Goal: Transaction & Acquisition: Purchase product/service

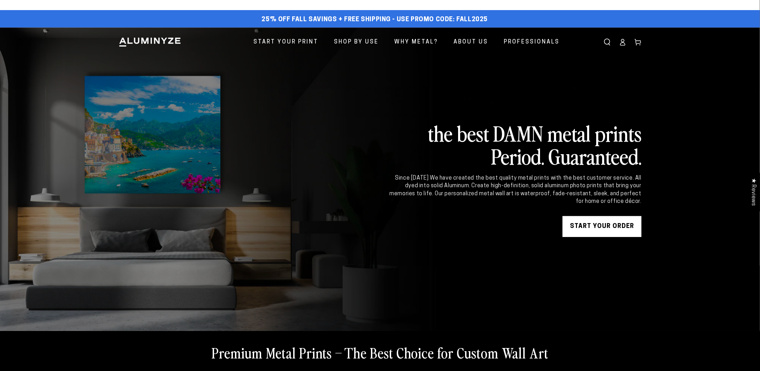
click at [625, 45] on icon at bounding box center [622, 44] width 5 height 3
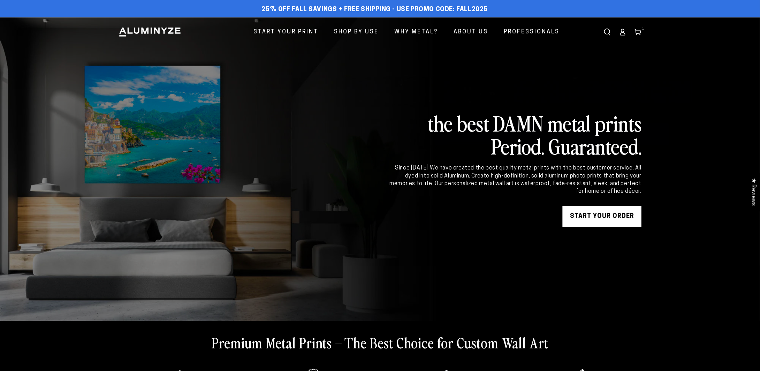
click at [602, 214] on link "START YOUR Order" at bounding box center [601, 216] width 79 height 21
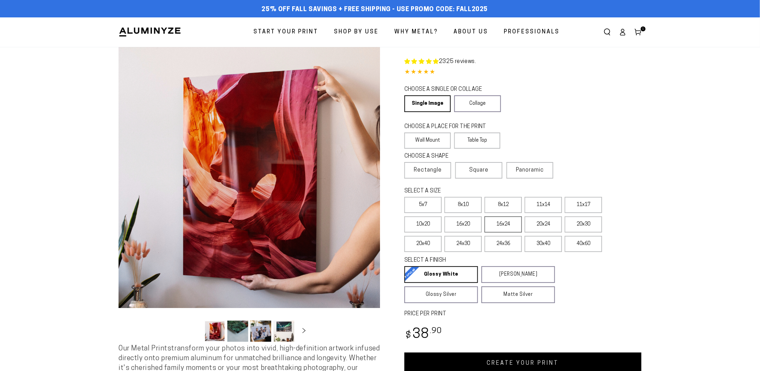
select select "**********"
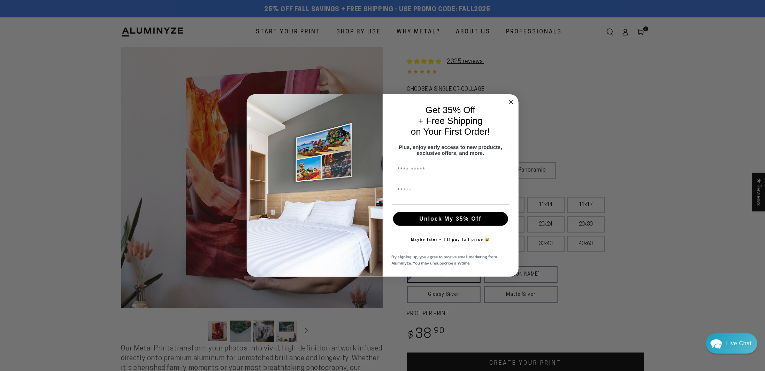
click at [513, 98] on circle "Close dialog" at bounding box center [511, 102] width 8 height 8
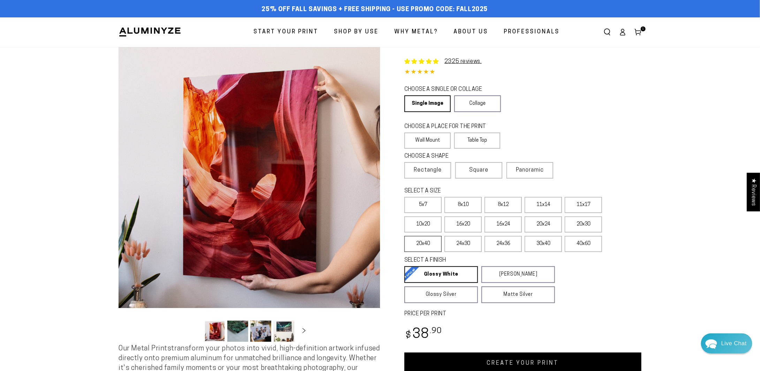
click at [429, 245] on label "20x40" at bounding box center [422, 244] width 37 height 16
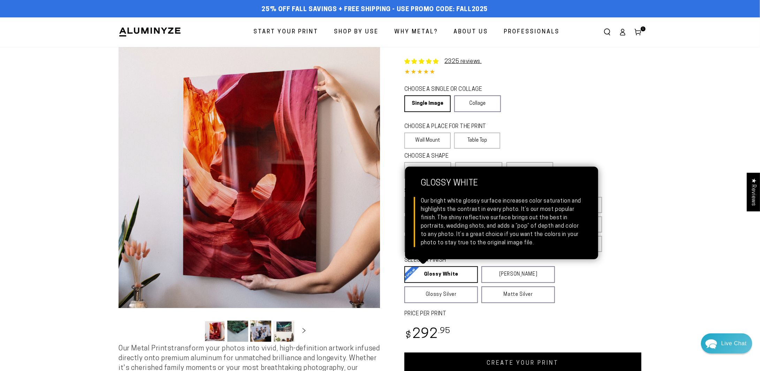
click at [448, 277] on link "Glossy White Glossy White Our bright white glossy surface increases color satur…" at bounding box center [441, 275] width 74 height 17
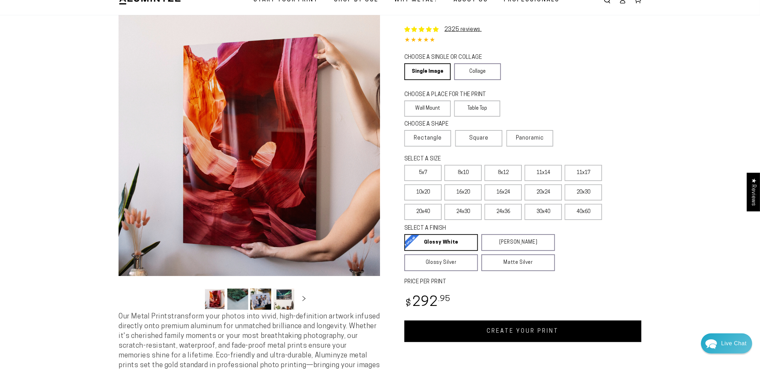
scroll to position [70, 0]
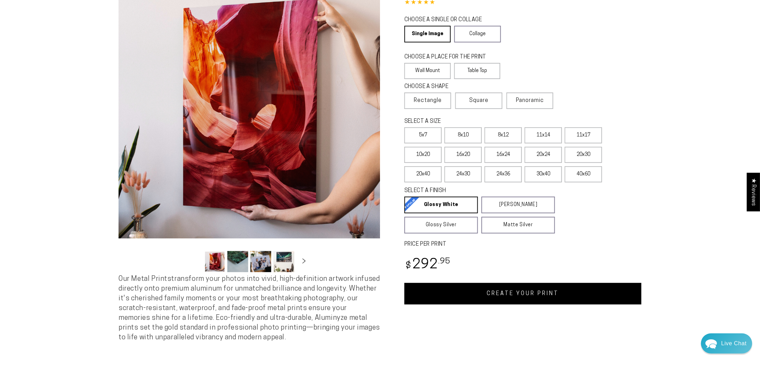
click at [523, 285] on link "CREATE YOUR PRINT" at bounding box center [522, 294] width 237 height 22
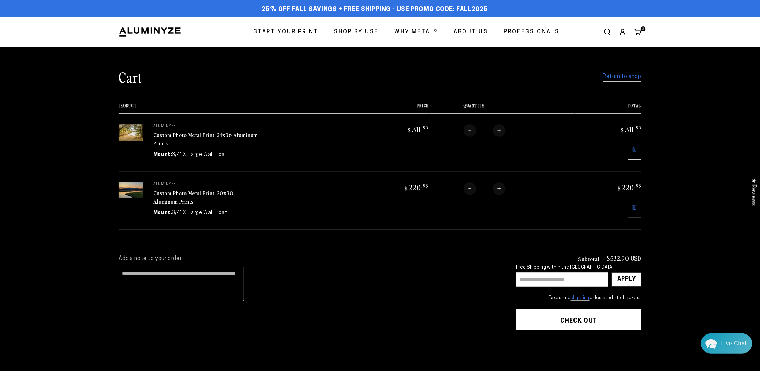
click at [636, 202] on link at bounding box center [634, 207] width 14 height 21
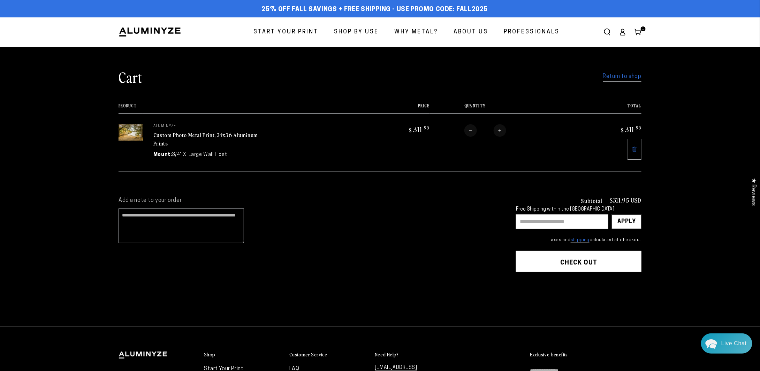
click at [562, 219] on input "text" at bounding box center [562, 222] width 92 height 15
click at [637, 32] on icon at bounding box center [637, 32] width 7 height 7
click at [545, 219] on input "text" at bounding box center [562, 222] width 92 height 15
click at [544, 219] on input "text" at bounding box center [562, 222] width 92 height 15
drag, startPoint x: 184, startPoint y: 31, endPoint x: 122, endPoint y: 33, distance: 62.8
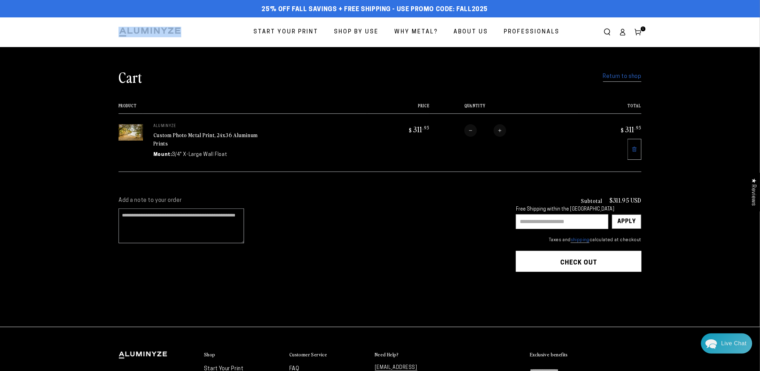
click at [122, 33] on header "Start Your Print Shop By Use Shop By Use For Home For Business" at bounding box center [379, 32] width 557 height 30
copy img
click at [542, 217] on input "text" at bounding box center [562, 222] width 92 height 15
paste input "********"
click at [629, 221] on div "Apply" at bounding box center [626, 222] width 18 height 14
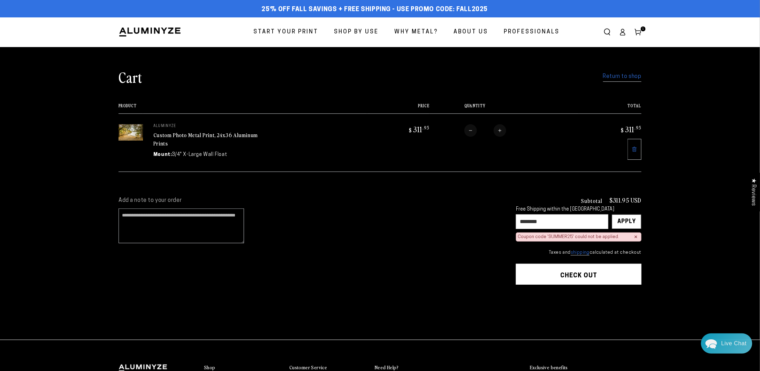
drag, startPoint x: 556, startPoint y: 218, endPoint x: 466, endPoint y: 221, distance: 90.3
click at [466, 221] on div "Add a note to your order Subtotal $311.95 USD Free Shipping within the [GEOGRAP…" at bounding box center [379, 262] width 523 height 131
paste input "text"
click at [640, 223] on div "Apply" at bounding box center [626, 222] width 30 height 15
drag, startPoint x: 541, startPoint y: 222, endPoint x: 498, endPoint y: 220, distance: 43.3
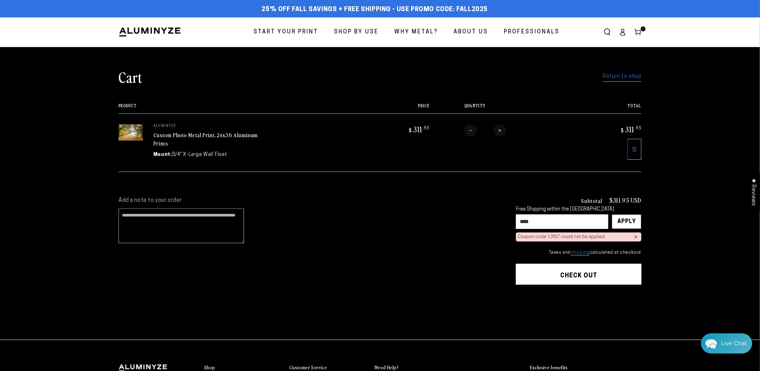
click at [500, 221] on div "Add a note to your order Subtotal $311.95 USD Free Shipping within the [GEOGRAP…" at bounding box center [379, 262] width 523 height 131
paste input "*"
click at [629, 225] on div "Apply" at bounding box center [626, 222] width 18 height 14
drag, startPoint x: 550, startPoint y: 220, endPoint x: 507, endPoint y: 219, distance: 43.9
click at [507, 219] on div "Add a note to your order Subtotal $311.95 USD Free Shipping within the [GEOGRAP…" at bounding box center [379, 262] width 523 height 131
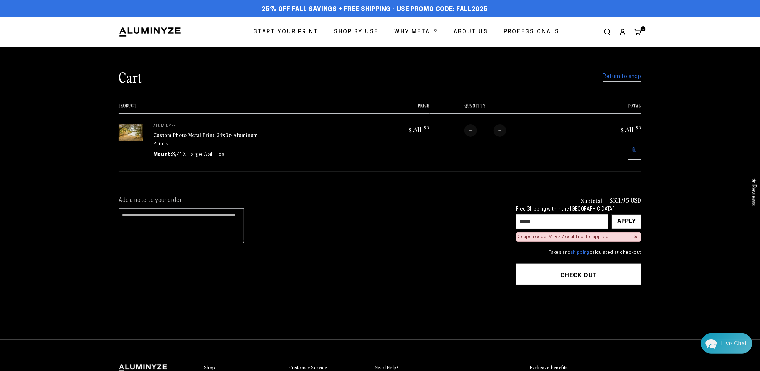
paste input "text"
click at [615, 219] on div "Apply" at bounding box center [626, 222] width 30 height 15
drag, startPoint x: 558, startPoint y: 230, endPoint x: 549, endPoint y: 225, distance: 9.8
click at [549, 227] on div "Free Shipping within the [GEOGRAPHIC_DATA] **** Apply × Coupon code 'SAVE' coul…" at bounding box center [578, 224] width 125 height 35
drag, startPoint x: 554, startPoint y: 216, endPoint x: 495, endPoint y: 218, distance: 58.2
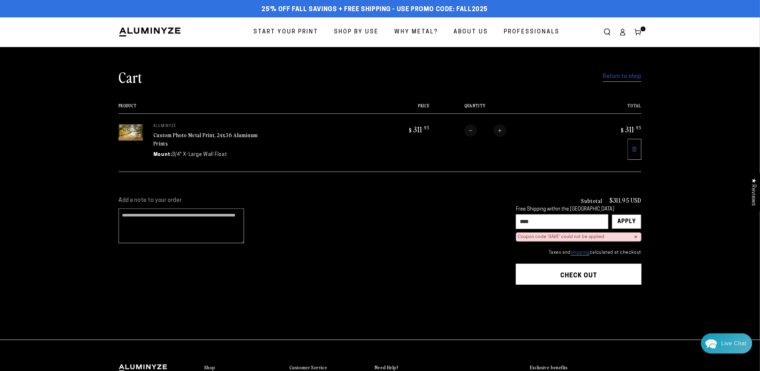
click at [496, 219] on div "Add a note to your order Subtotal $311.95 USD Free Shipping within the [GEOGRAP…" at bounding box center [379, 262] width 523 height 131
paste input "*"
click at [626, 220] on div "Apply" at bounding box center [626, 222] width 18 height 14
drag, startPoint x: 537, startPoint y: 222, endPoint x: 511, endPoint y: 226, distance: 25.6
click at [511, 226] on div "Add a note to your order Subtotal $311.95 USD Free Shipping within the [GEOGRAP…" at bounding box center [379, 262] width 523 height 131
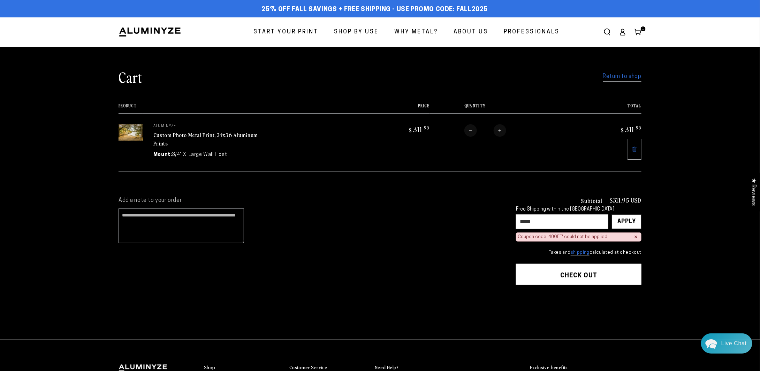
paste input "text"
click at [618, 221] on div "Apply" at bounding box center [626, 222] width 18 height 14
click at [541, 225] on input "*****" at bounding box center [562, 222] width 92 height 15
click at [533, 225] on input "*****" at bounding box center [562, 222] width 92 height 15
click at [538, 217] on input "*****" at bounding box center [562, 222] width 92 height 15
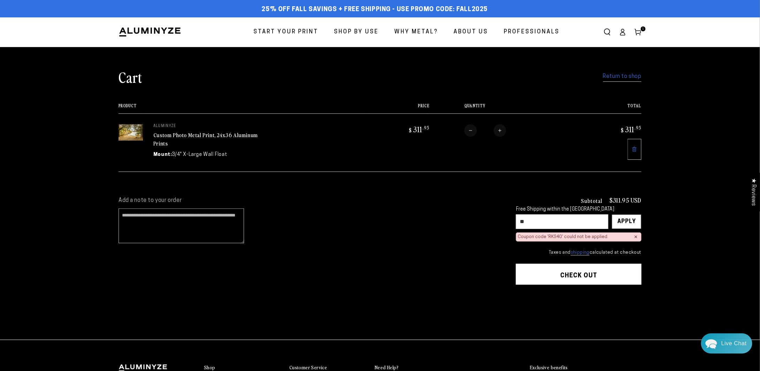
type input "*"
paste input "*****"
click at [629, 221] on div "Apply" at bounding box center [626, 222] width 18 height 14
type input "*"
click at [547, 220] on input "text" at bounding box center [562, 222] width 92 height 15
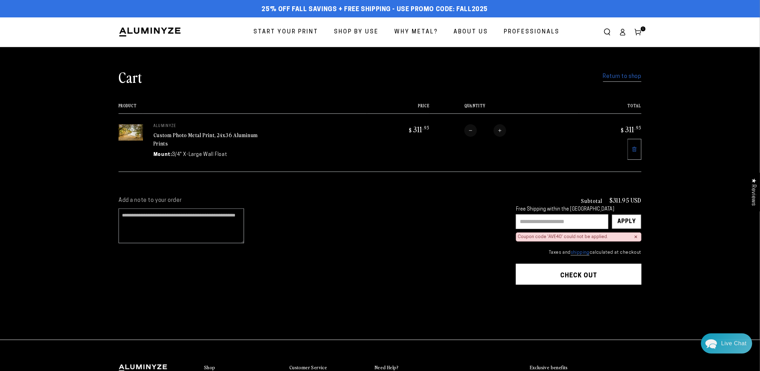
paste input "****"
type input "****"
click at [615, 220] on div "Apply" at bounding box center [626, 222] width 30 height 15
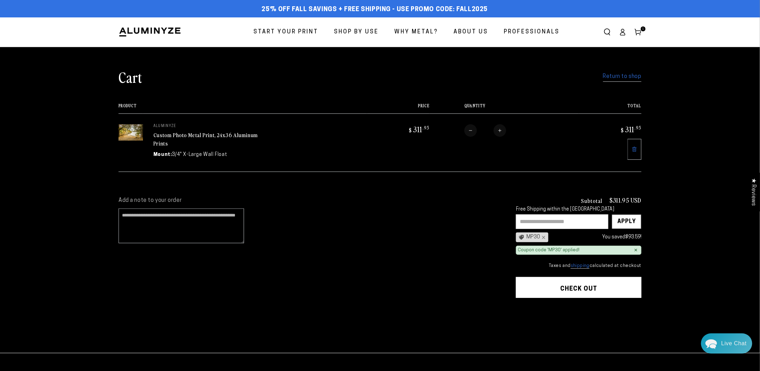
click at [562, 288] on button "Check out" at bounding box center [578, 287] width 125 height 21
